Goal: Book appointment/travel/reservation

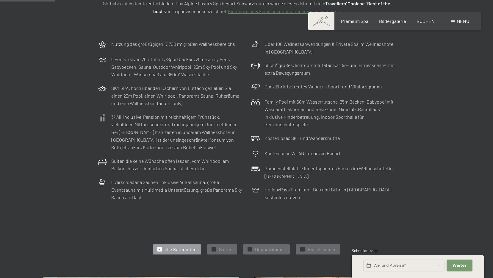
scroll to position [268, 0]
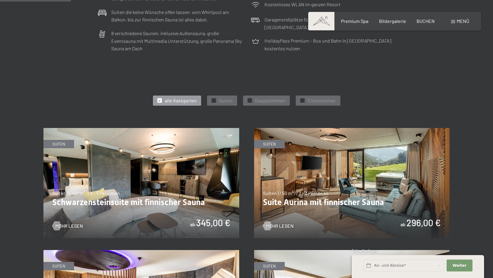
click at [371, 199] on img at bounding box center [352, 183] width 196 height 110
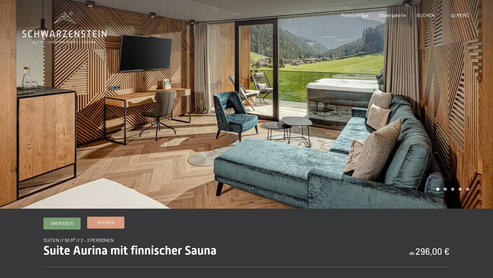
click at [115, 221] on link "Buchen" at bounding box center [106, 222] width 37 height 11
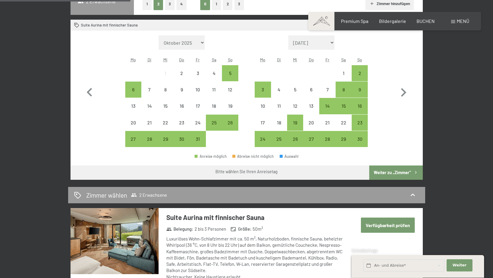
scroll to position [208, 0]
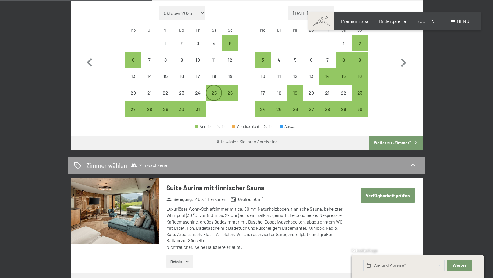
click at [218, 94] on div "25" at bounding box center [214, 98] width 15 height 15
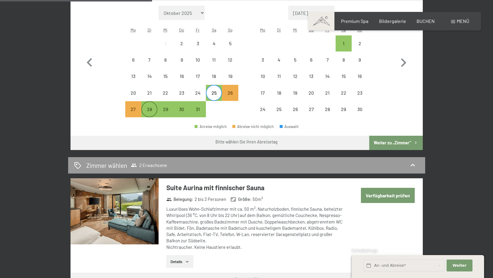
click at [144, 111] on div "28" at bounding box center [149, 114] width 15 height 15
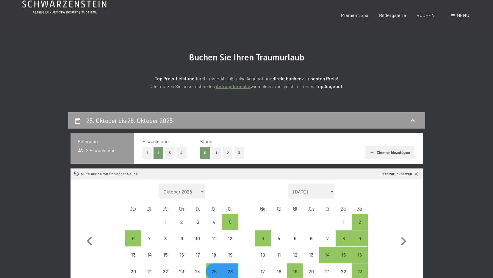
scroll to position [0, 0]
